Goal: Transaction & Acquisition: Download file/media

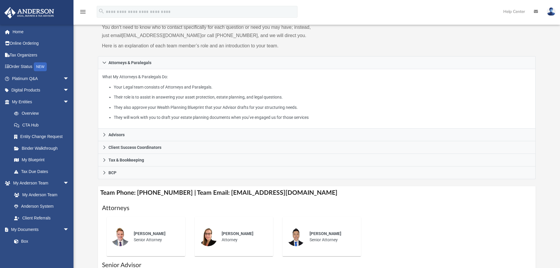
scroll to position [59, 0]
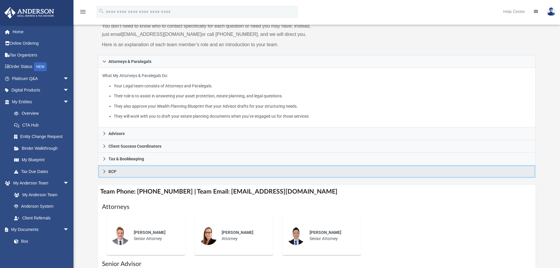
click at [105, 172] on icon at bounding box center [104, 171] width 4 height 4
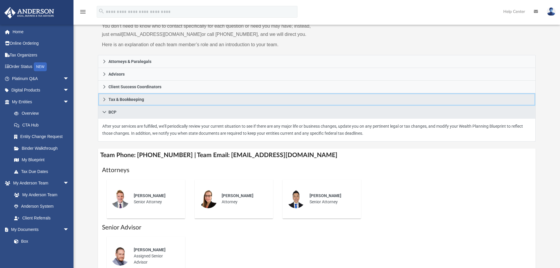
click at [104, 97] on icon at bounding box center [104, 99] width 4 height 4
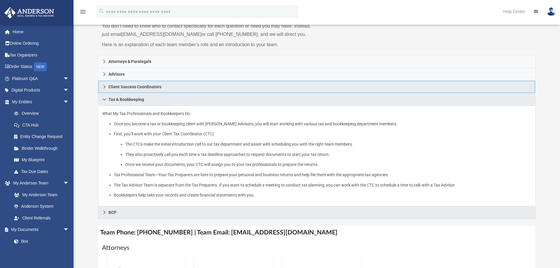
click at [103, 84] on link "Client Success Coordinators" at bounding box center [317, 86] width 438 height 13
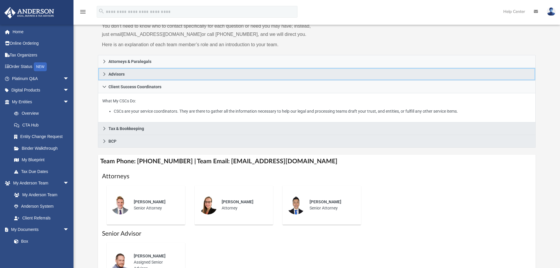
click at [104, 74] on icon at bounding box center [104, 74] width 4 height 4
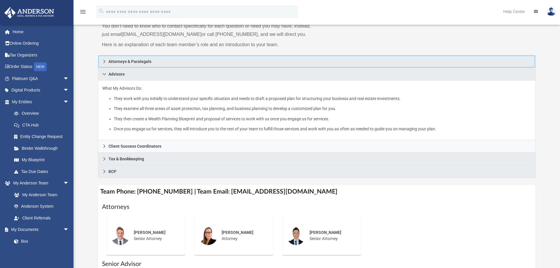
click at [103, 60] on icon at bounding box center [104, 61] width 4 height 4
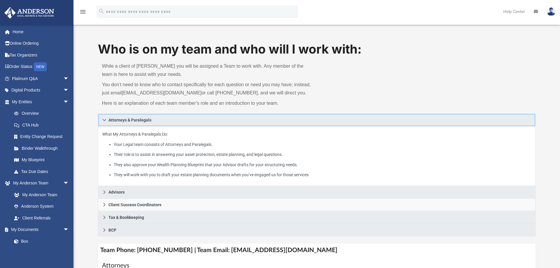
scroll to position [0, 0]
click at [32, 205] on link "Anderson System" at bounding box center [43, 206] width 70 height 12
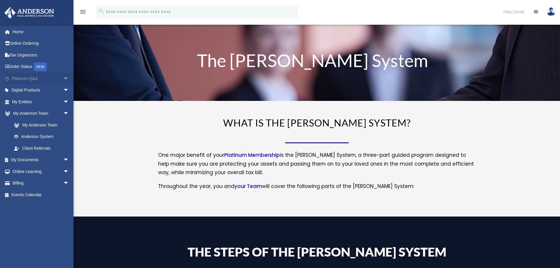
click at [63, 79] on span "arrow_drop_down" at bounding box center [69, 79] width 12 height 12
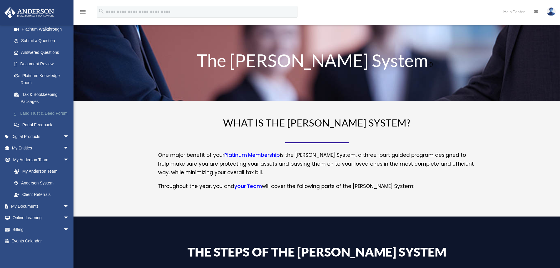
scroll to position [80, 0]
click at [63, 206] on span "arrow_drop_down" at bounding box center [69, 206] width 12 height 12
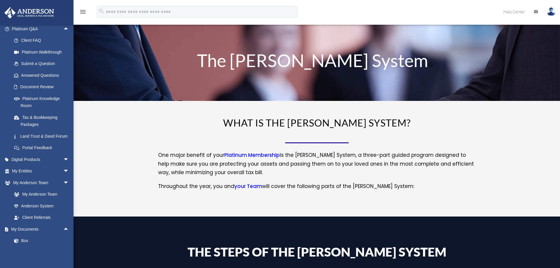
scroll to position [38, 0]
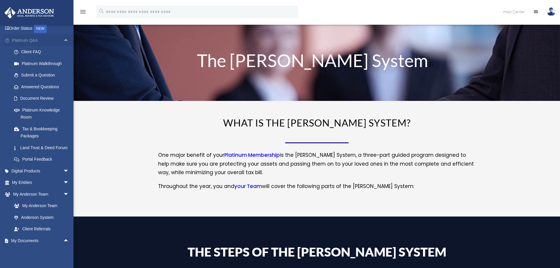
click at [63, 39] on span "arrow_drop_up" at bounding box center [69, 40] width 12 height 12
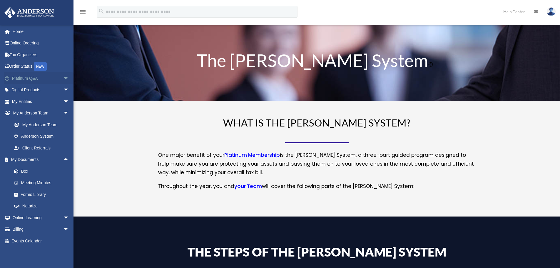
scroll to position [0, 0]
click at [63, 78] on span "arrow_drop_down" at bounding box center [69, 78] width 12 height 12
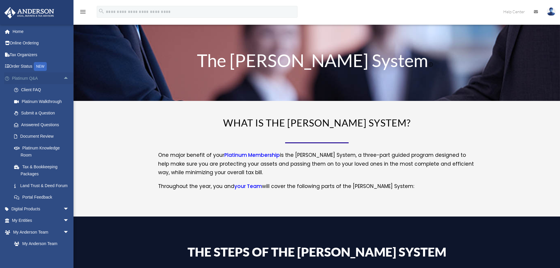
scroll to position [38, 0]
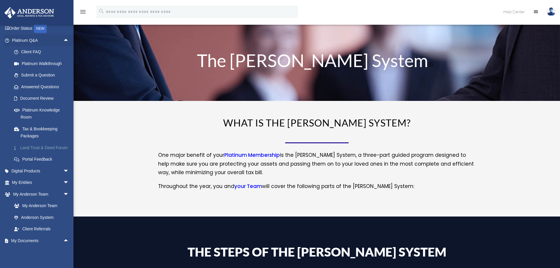
click at [33, 148] on link "Land Trust & Deed Forum" at bounding box center [43, 148] width 70 height 12
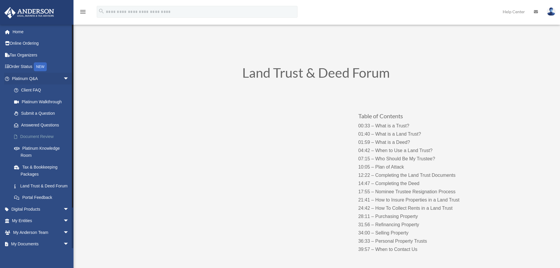
click at [33, 136] on link "Document Review" at bounding box center [43, 137] width 70 height 12
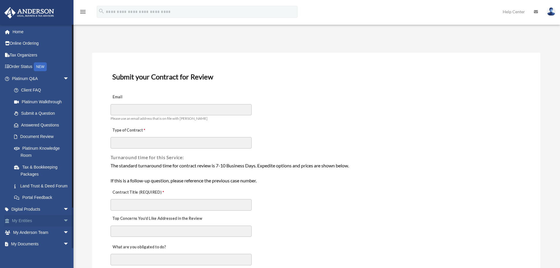
click at [63, 226] on span "arrow_drop_down" at bounding box center [69, 221] width 12 height 12
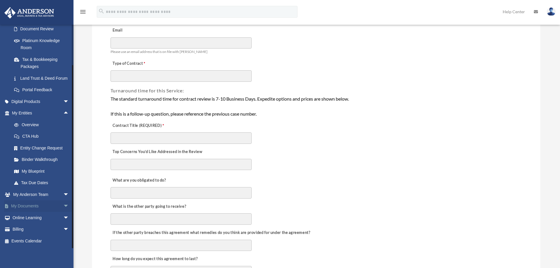
scroll to position [88, 0]
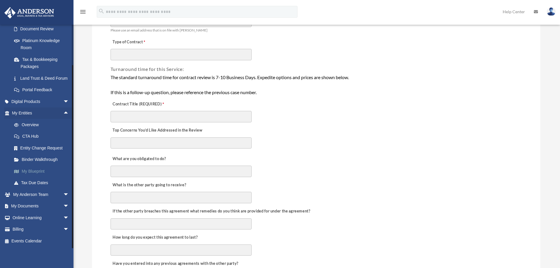
click at [30, 171] on link "My Blueprint" at bounding box center [43, 171] width 70 height 12
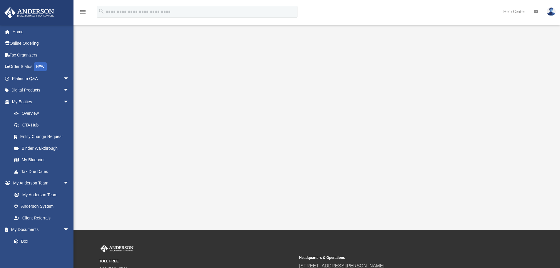
scroll to position [88, 0]
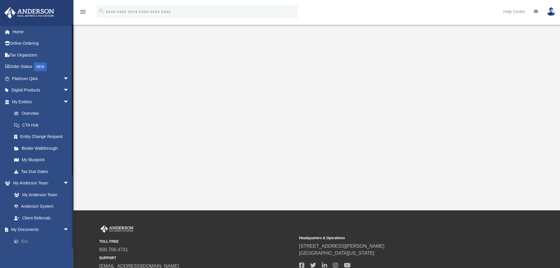
click at [25, 239] on link "Box" at bounding box center [43, 241] width 70 height 12
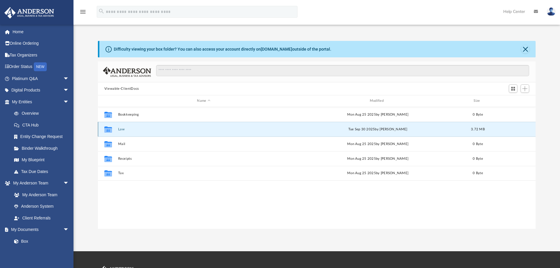
click at [120, 129] on button "Law" at bounding box center [203, 129] width 171 height 4
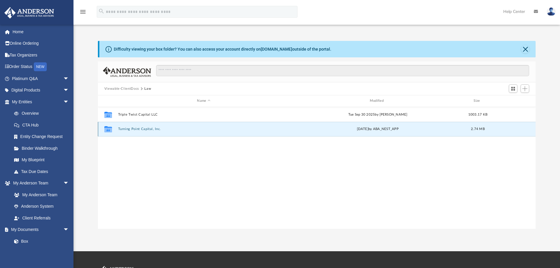
click at [132, 129] on button "Turning Point Capital, Inc." at bounding box center [203, 129] width 171 height 4
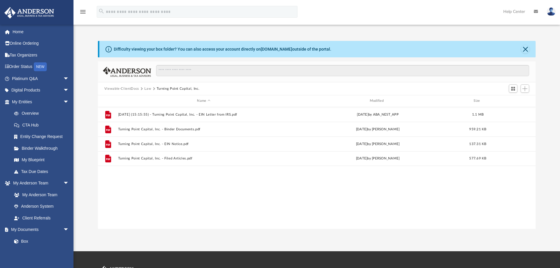
scroll to position [88, 0]
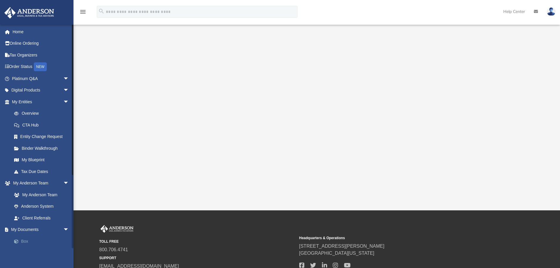
click at [24, 239] on link "Box" at bounding box center [43, 241] width 70 height 12
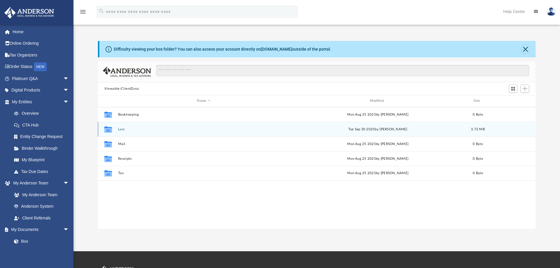
click at [120, 128] on button "Law" at bounding box center [203, 129] width 171 height 4
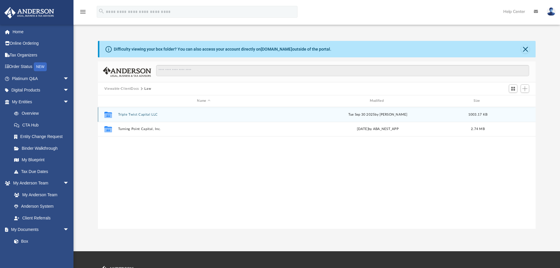
click at [132, 114] on button "Triple Twist Capital LLC" at bounding box center [203, 114] width 171 height 4
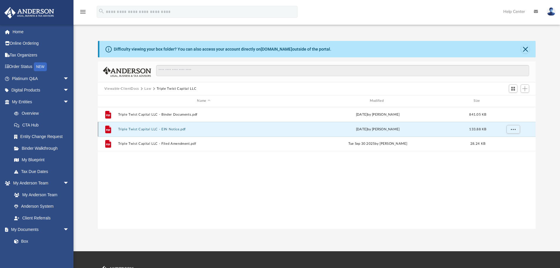
click at [137, 129] on button "Triple Twist Capital LLC - EIN Notice.pdf" at bounding box center [203, 129] width 171 height 4
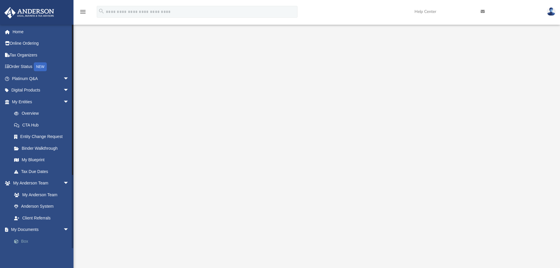
click at [26, 242] on link "Box" at bounding box center [43, 241] width 70 height 12
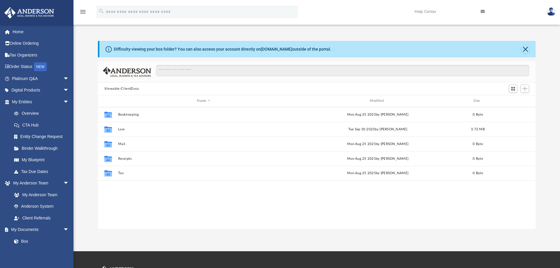
scroll to position [129, 433]
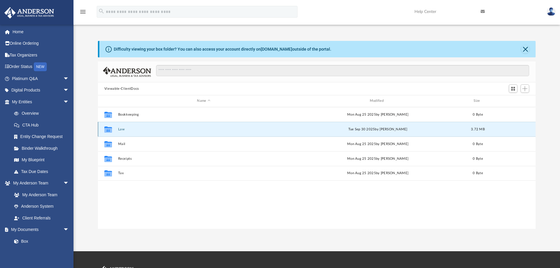
click at [122, 129] on button "Law" at bounding box center [203, 129] width 171 height 4
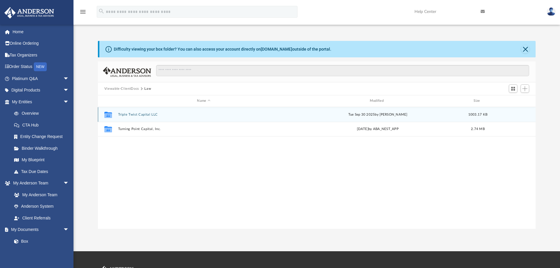
click at [141, 116] on button "Triple Twist Capital LLC" at bounding box center [203, 114] width 171 height 4
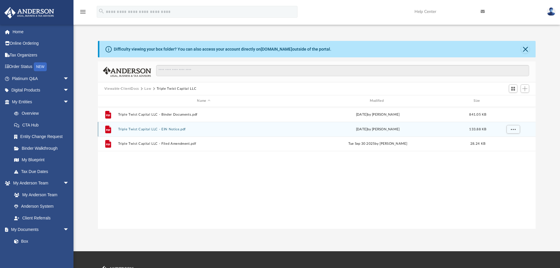
click at [169, 129] on button "Triple Twist Capital LLC - EIN Notice.pdf" at bounding box center [203, 129] width 171 height 4
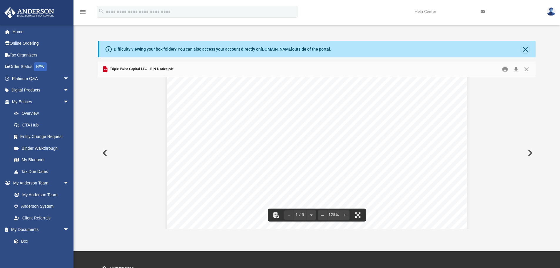
scroll to position [0, 0]
click at [105, 153] on button "Preview" at bounding box center [104, 153] width 13 height 16
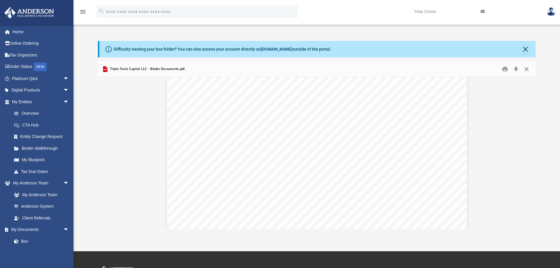
click at [526, 69] on button "Close" at bounding box center [526, 69] width 11 height 9
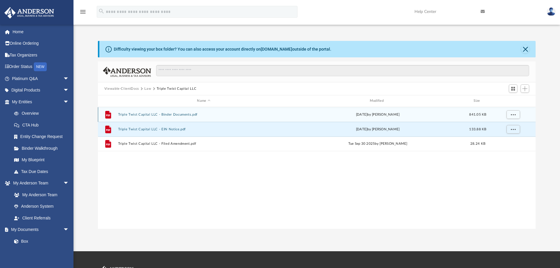
click at [155, 115] on button "Triple Twist Capital LLC - Binder Documents.pdf" at bounding box center [203, 114] width 171 height 4
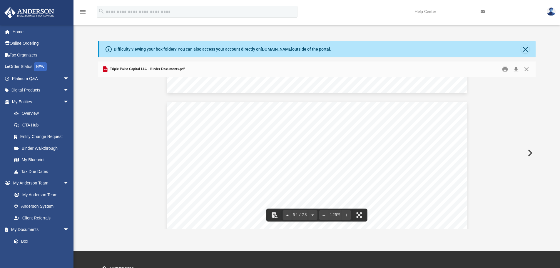
scroll to position [21002, 0]
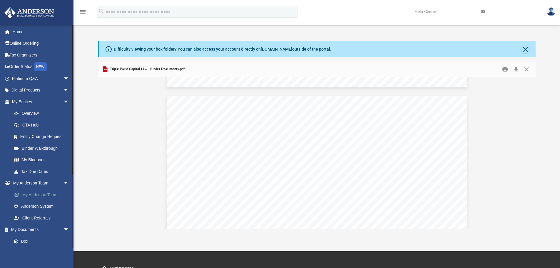
click at [39, 194] on link "My Anderson Team" at bounding box center [43, 195] width 70 height 12
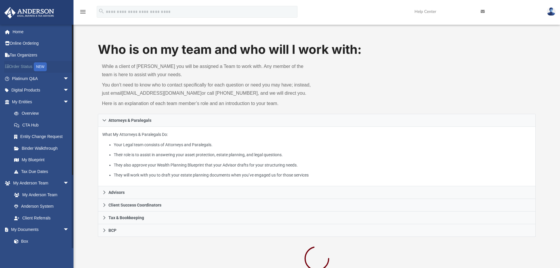
click at [29, 67] on link "Order Status NEW" at bounding box center [41, 67] width 74 height 12
